Goal: Navigation & Orientation: Find specific page/section

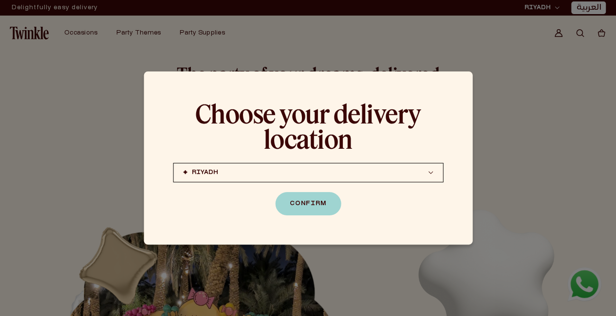
click at [425, 170] on button "RIYADH JEDDAH (coming soon) DOHA (coming soon)" at bounding box center [308, 172] width 270 height 19
click at [508, 208] on div at bounding box center [308, 158] width 616 height 316
click at [307, 205] on button "Confirm" at bounding box center [308, 203] width 66 height 23
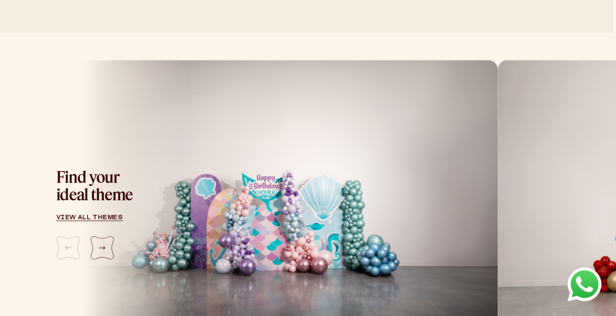
scroll to position [1069, 3]
click at [105, 237] on div "Next slide" at bounding box center [101, 248] width 23 height 23
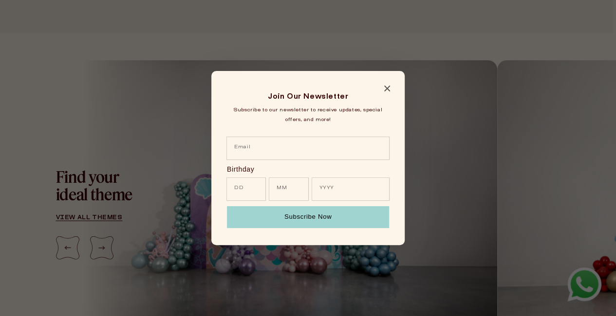
click at [386, 89] on icon "Close modal" at bounding box center [387, 89] width 6 height 6
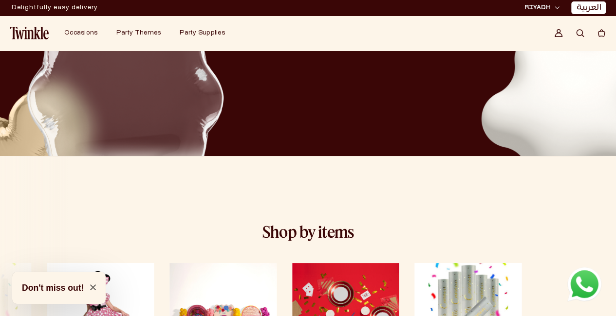
scroll to position [1778, 0]
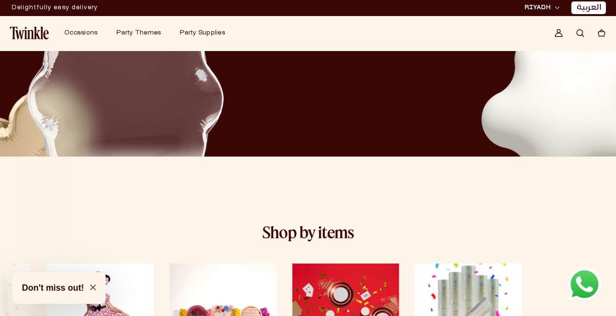
click at [101, 264] on img "8 / 8" at bounding box center [100, 322] width 107 height 116
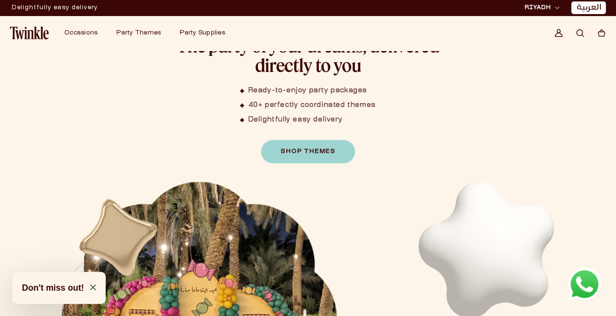
scroll to position [0, 0]
